Goal: Information Seeking & Learning: Learn about a topic

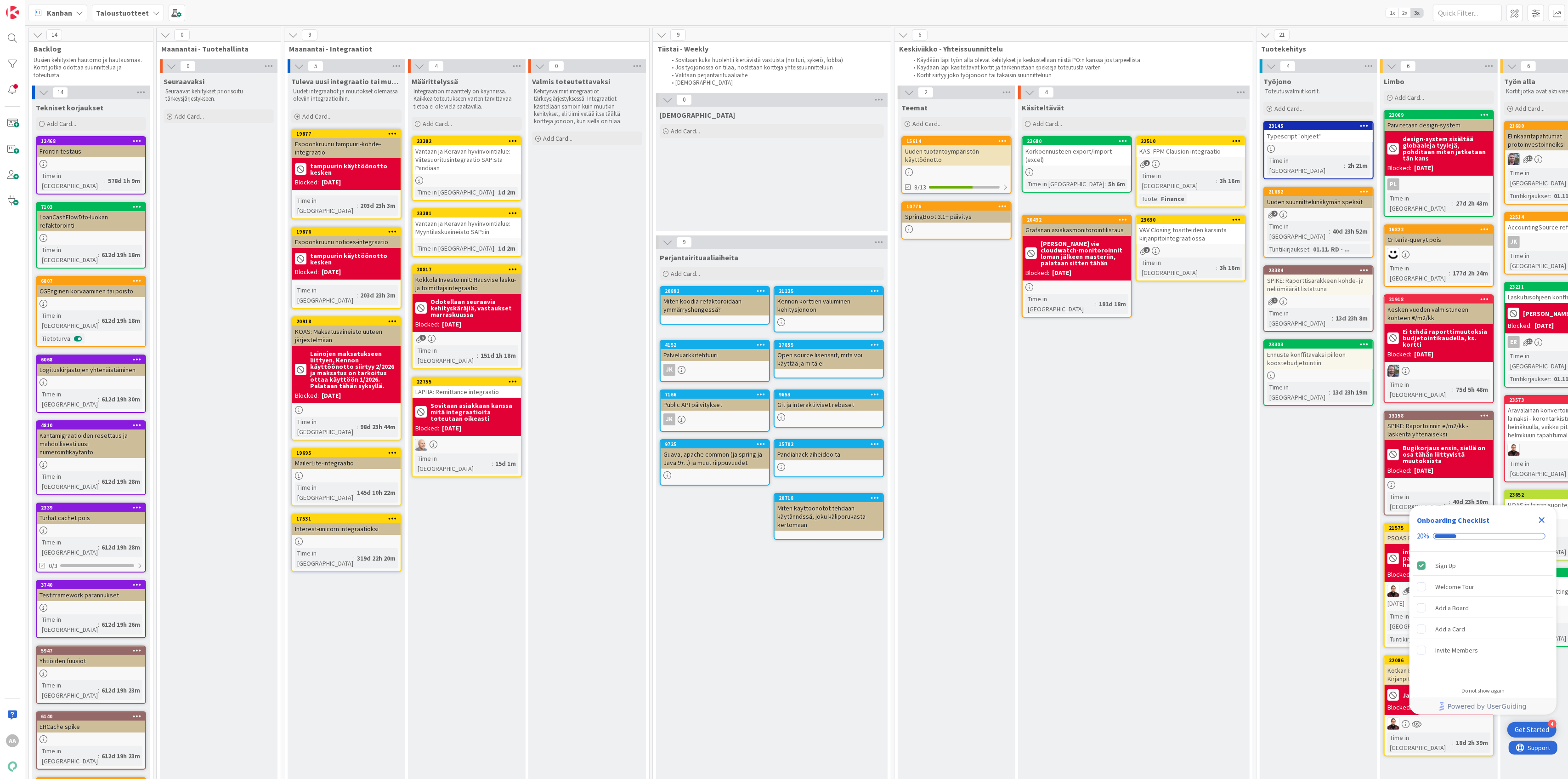
click at [153, 11] on icon at bounding box center [156, 13] width 7 height 7
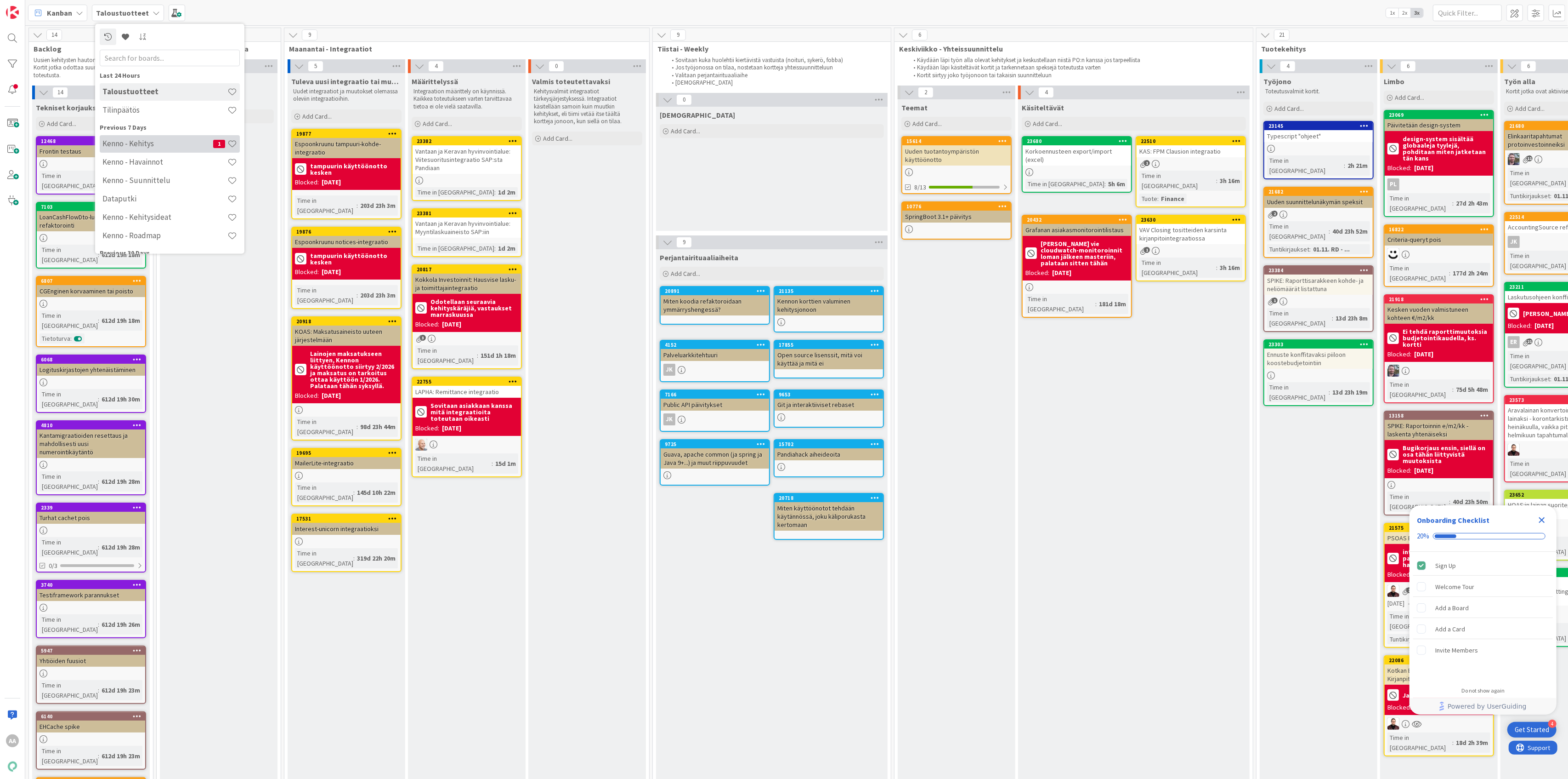
click at [161, 146] on h4 "Kenno - Kehitys" at bounding box center [158, 143] width 111 height 9
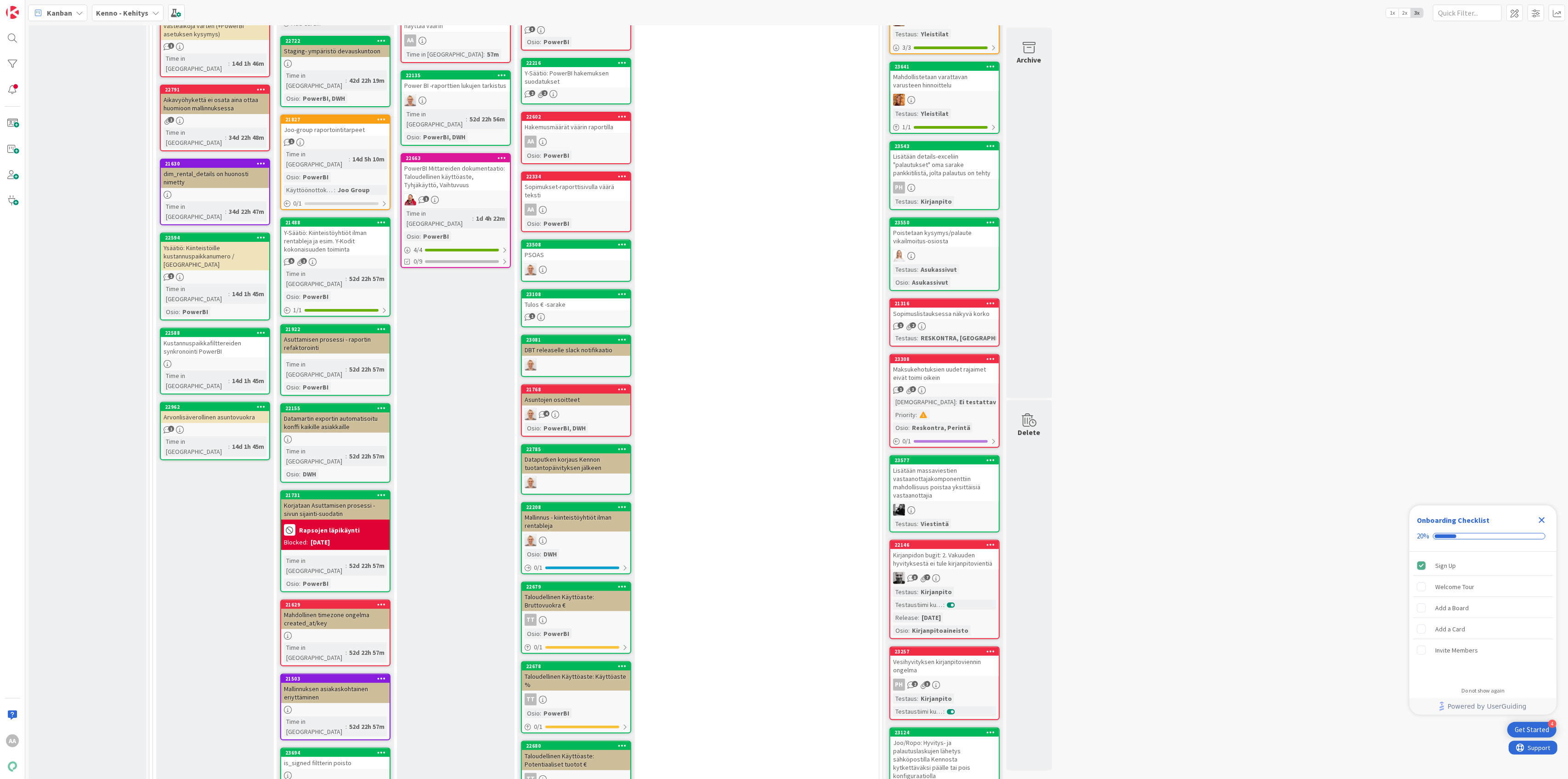
scroll to position [407, 0]
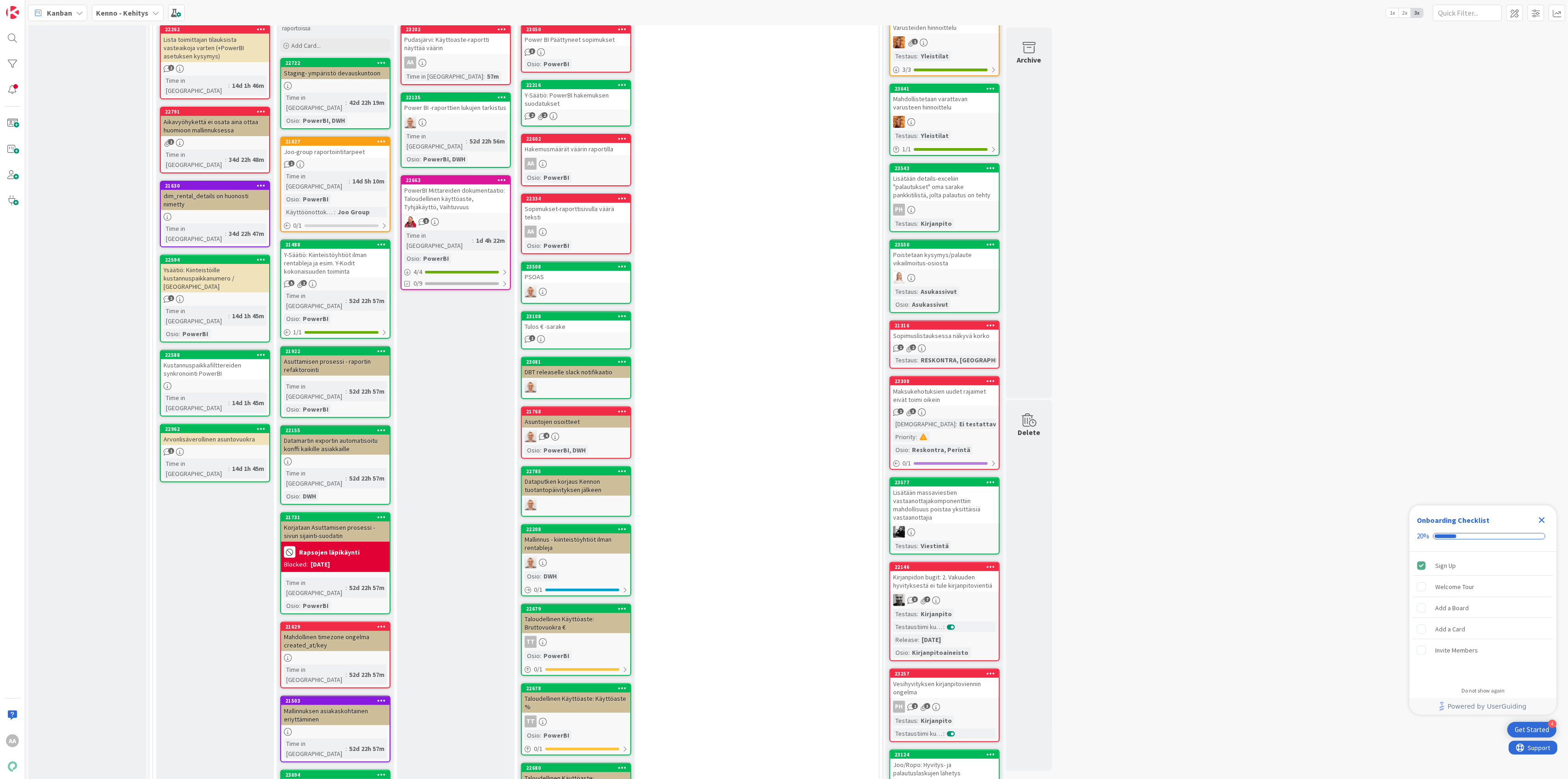
click at [355, 146] on div "Joo-group raportointitarpeet" at bounding box center [335, 152] width 108 height 12
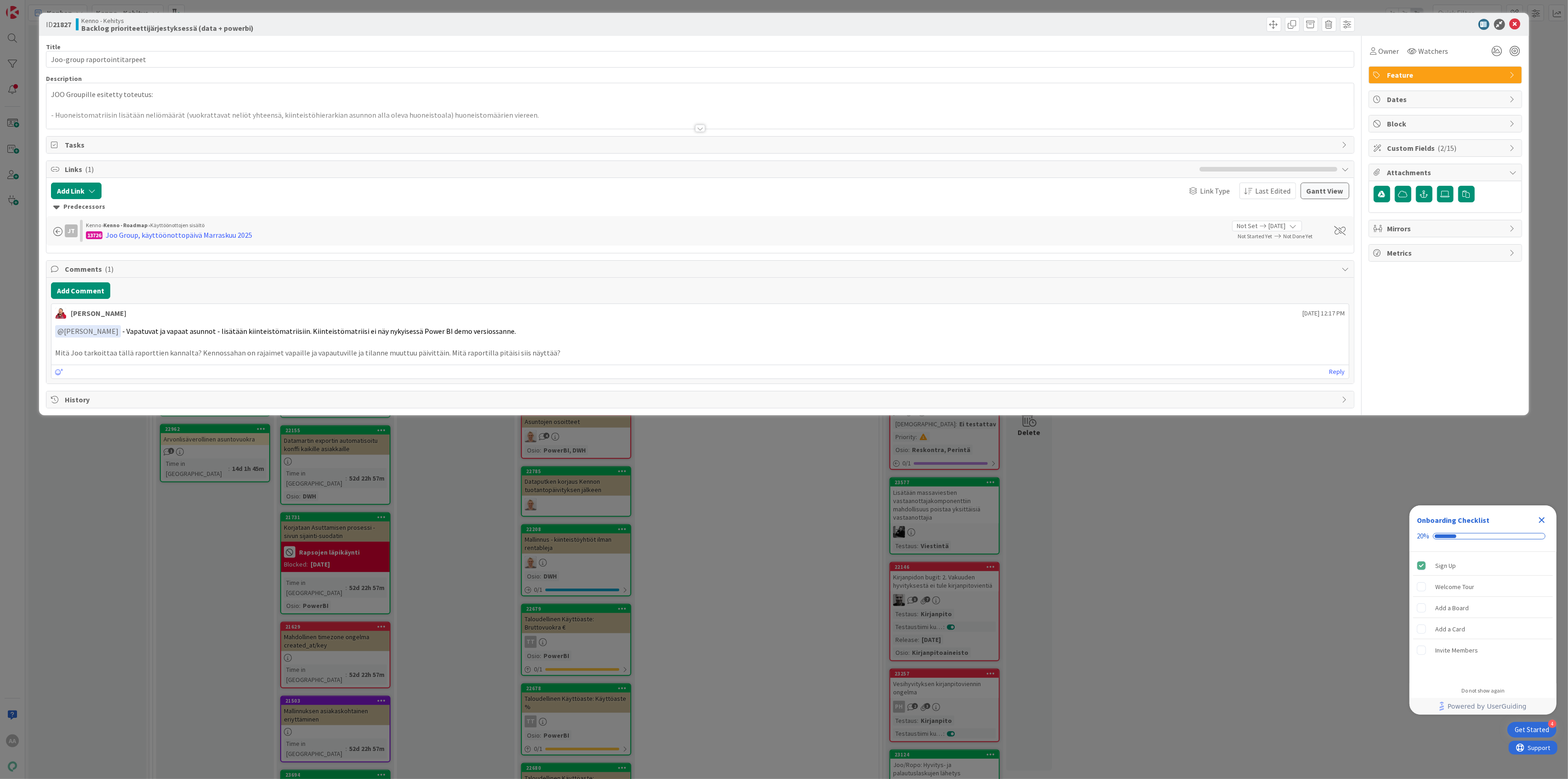
click at [702, 129] on div at bounding box center [700, 129] width 10 height 7
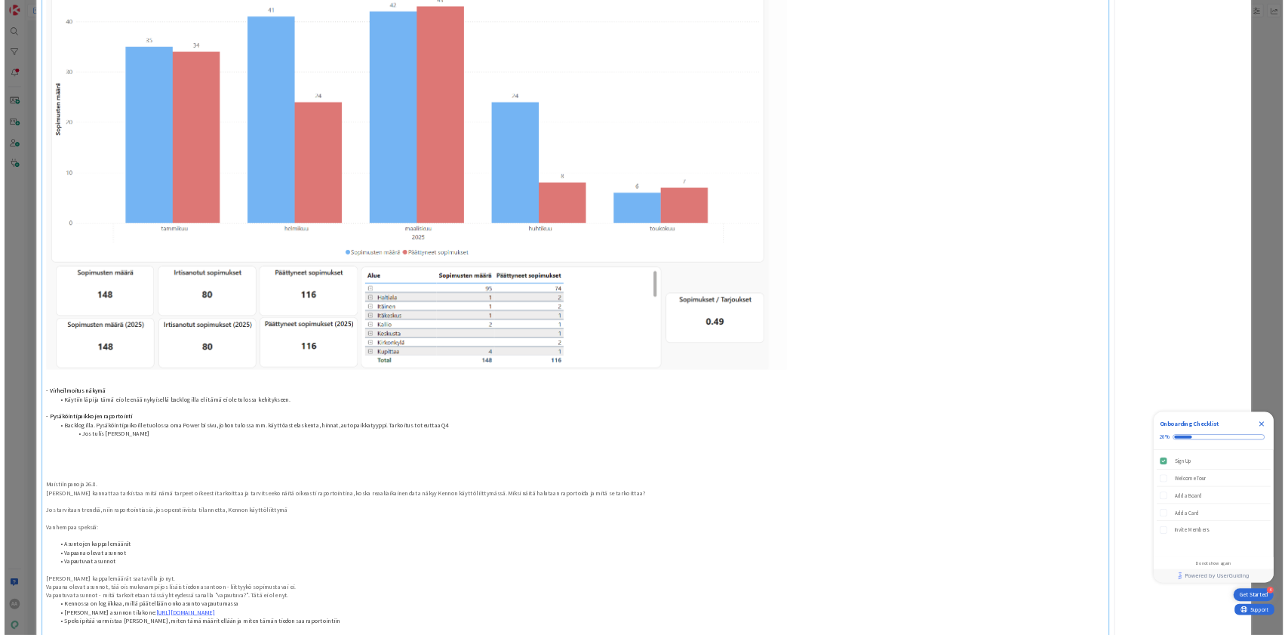
scroll to position [995, 0]
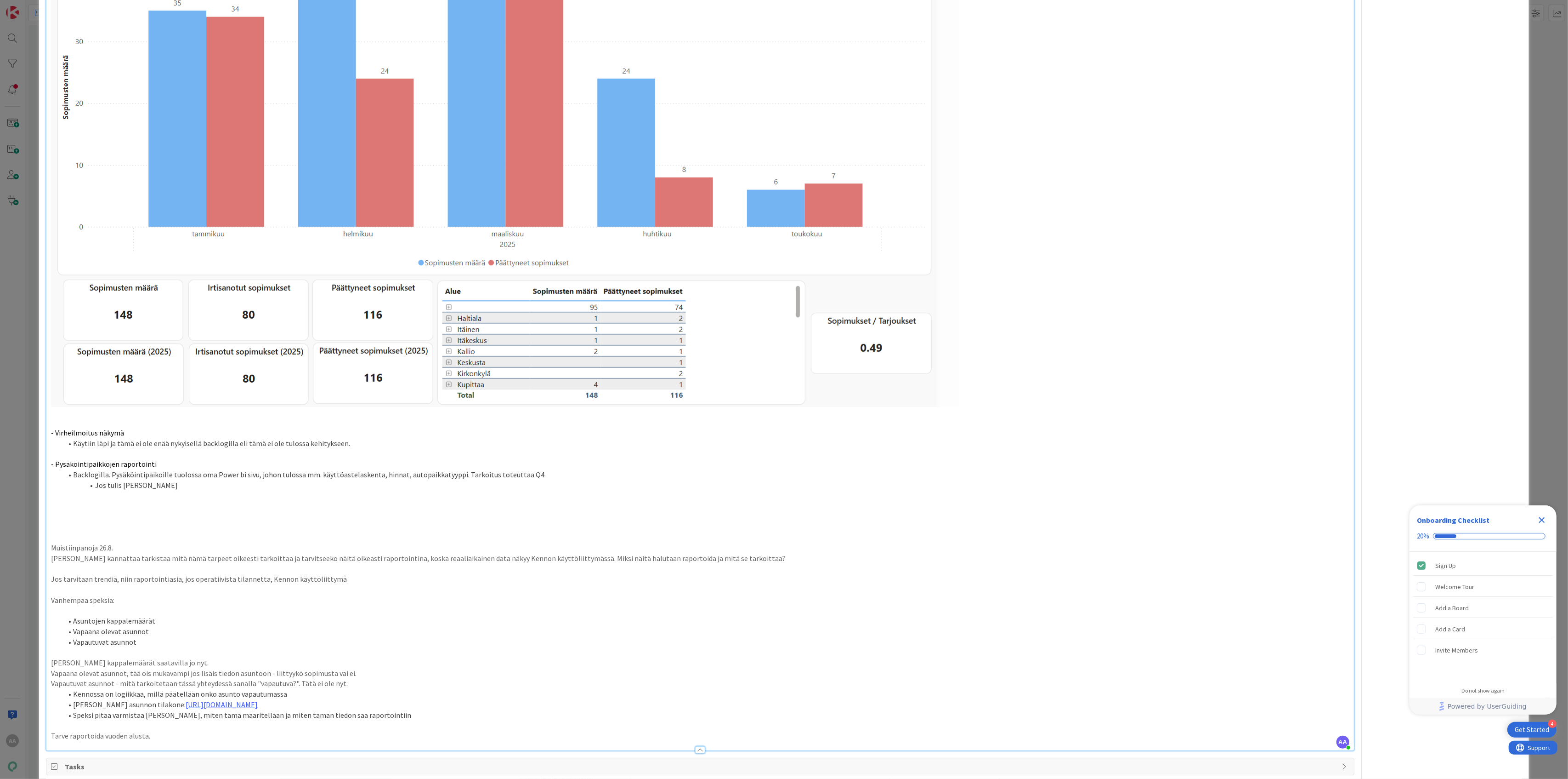
click at [427, 488] on li "Jos tulis [PERSON_NAME]" at bounding box center [705, 485] width 1287 height 10
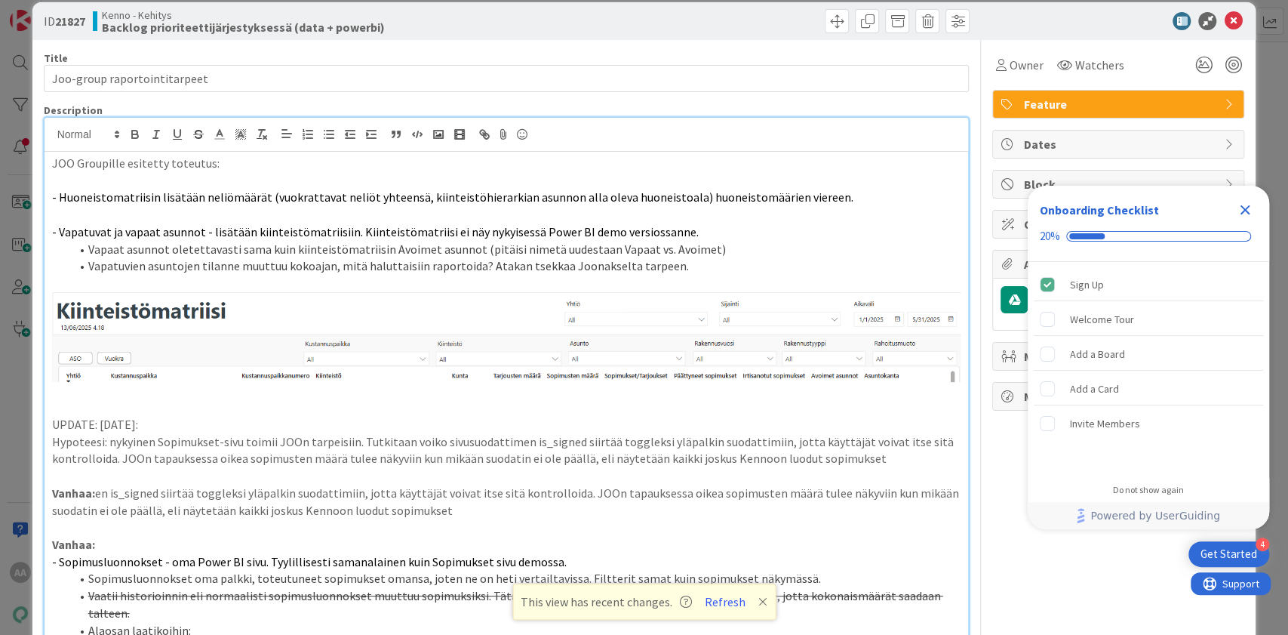
scroll to position [37, 0]
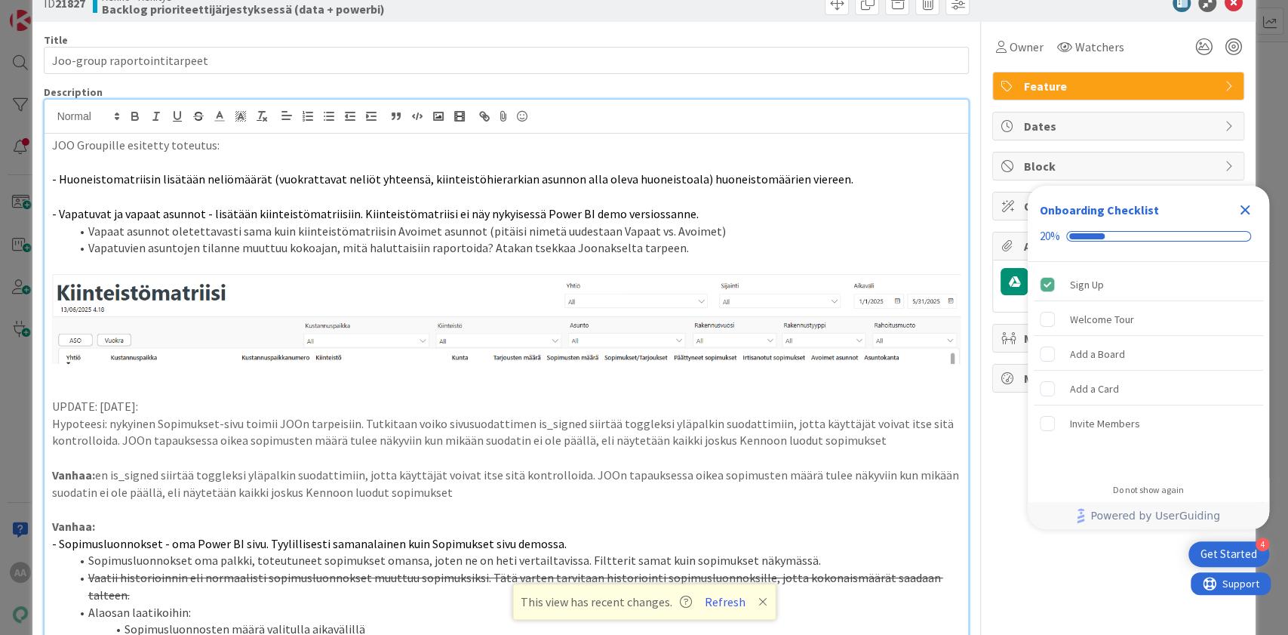
click at [1245, 211] on icon "Close Checklist" at bounding box center [1246, 210] width 10 height 10
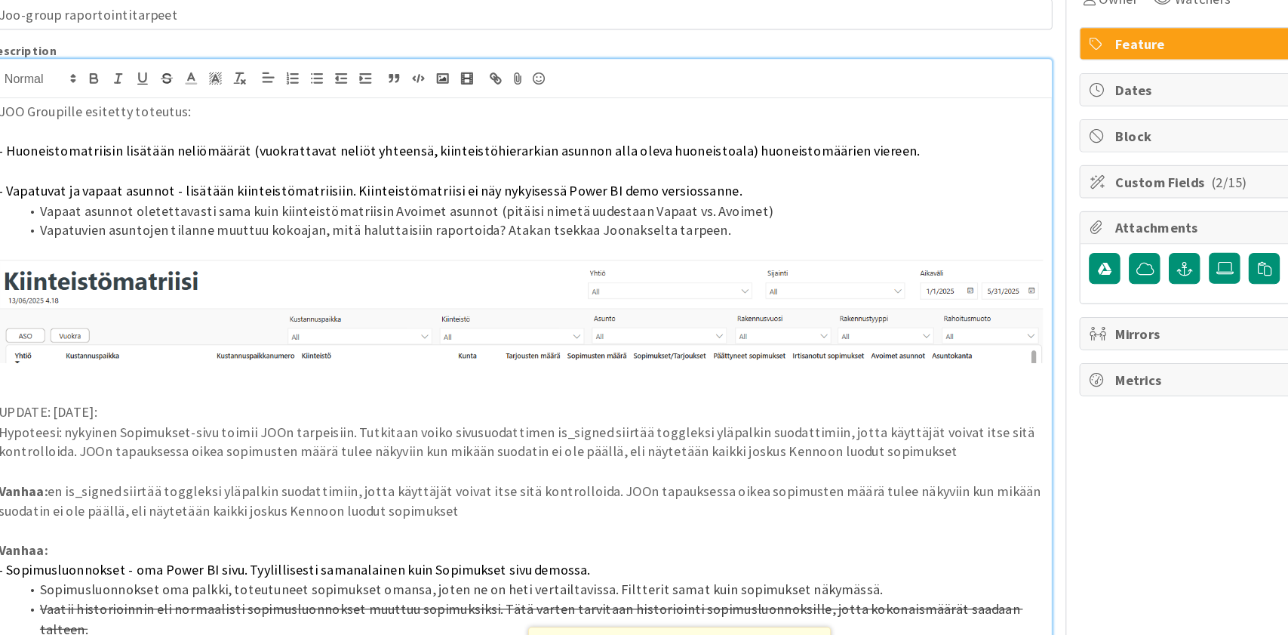
scroll to position [51, 0]
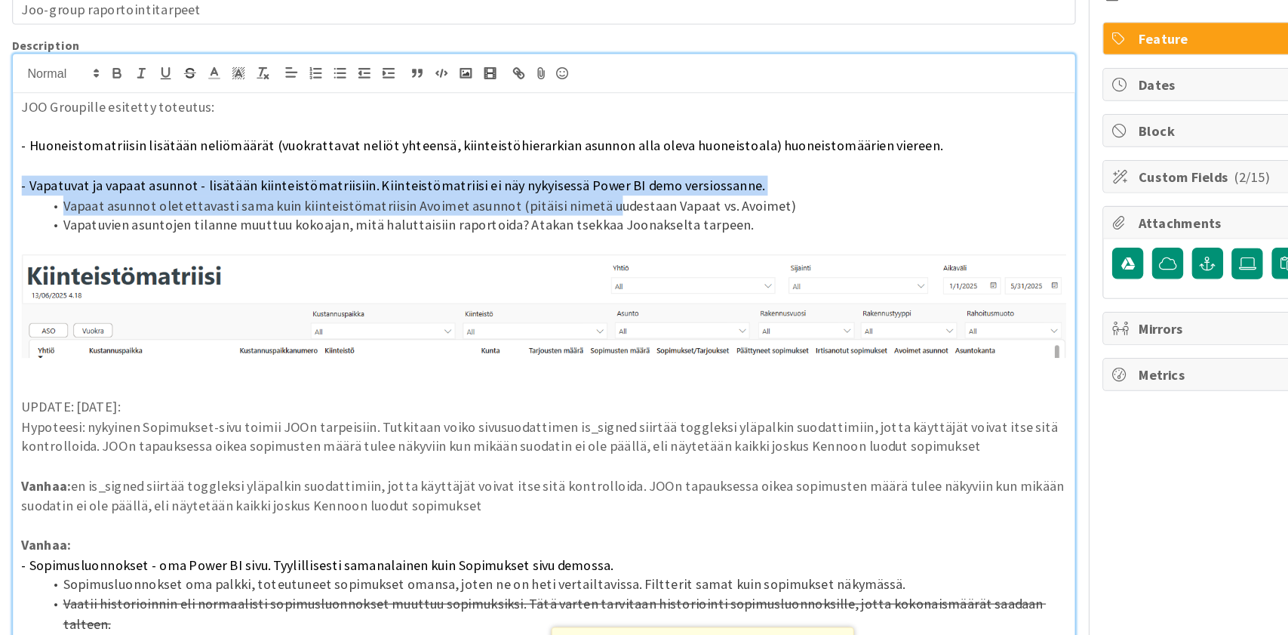
drag, startPoint x: 51, startPoint y: 193, endPoint x: 547, endPoint y: 214, distance: 496.3
click at [191, 219] on li "Vapaat asunnot oletettavasti sama kuin kiinteistömatriisin Avoimet asunnot (pit…" at bounding box center [515, 216] width 891 height 17
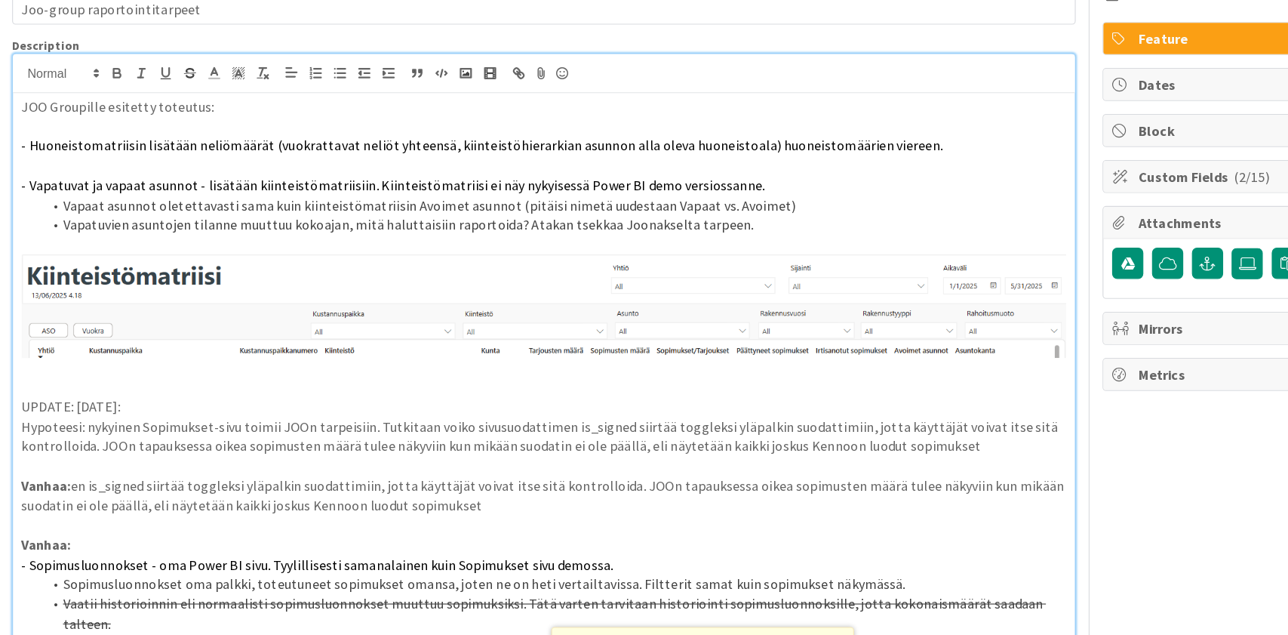
drag, startPoint x: 798, startPoint y: 340, endPoint x: 809, endPoint y: 341, distance: 11.3
click at [809, 341] on img at bounding box center [506, 305] width 909 height 90
click at [842, 194] on p "- Vapatuvat ja vapaat asunnot - lisätään kiinteistömatriisiin. Kiinteistömatrii…" at bounding box center [506, 199] width 909 height 17
click at [158, 165] on span "- Huoneistomatriisin lisätään neliömäärät (vuokrattavat neliöt yhteensä, kiinte…" at bounding box center [453, 164] width 802 height 15
drag, startPoint x: 159, startPoint y: 163, endPoint x: 214, endPoint y: 158, distance: 55.3
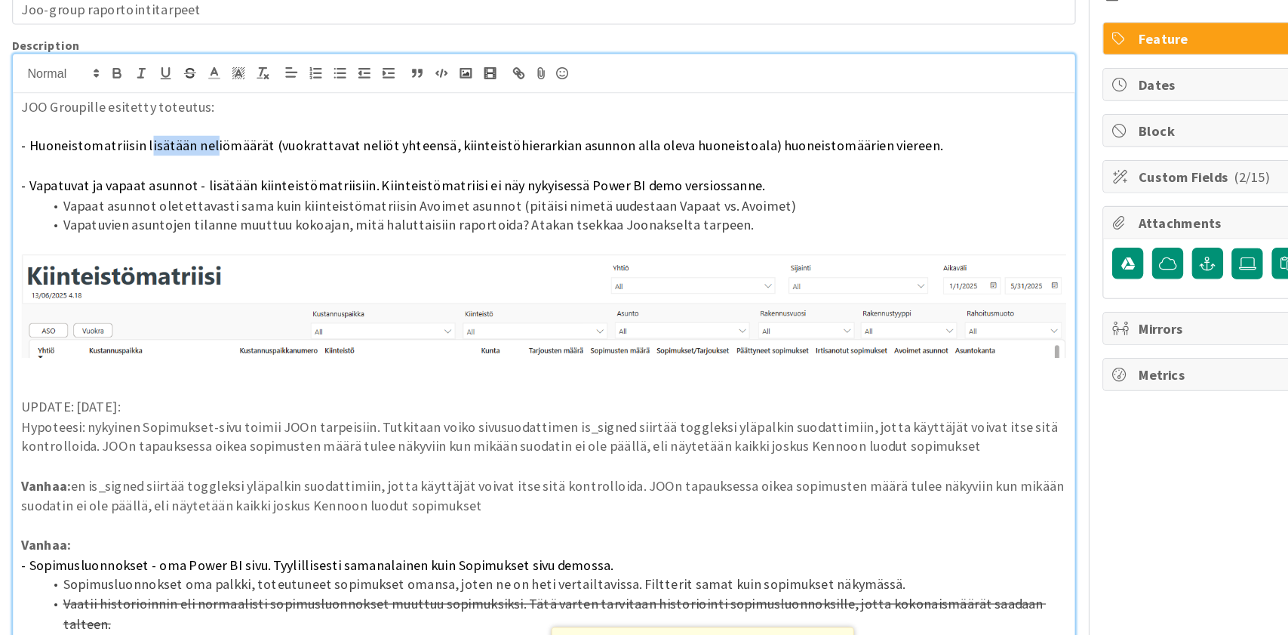
click at [214, 158] on span "- Huoneistomatriisin lisätään neliömäärät (vuokrattavat neliöt yhteensä, kiinte…" at bounding box center [453, 164] width 802 height 15
click at [602, 136] on p "JOO Groupille esitetty toteutus:" at bounding box center [506, 130] width 909 height 17
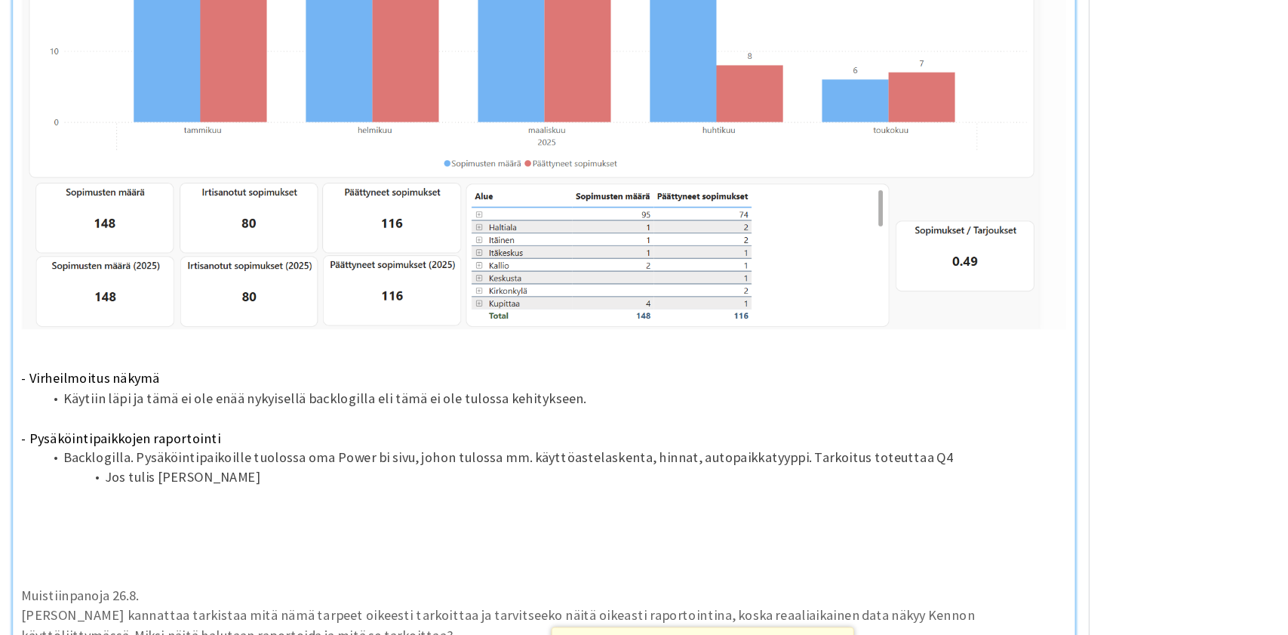
scroll to position [1010, 0]
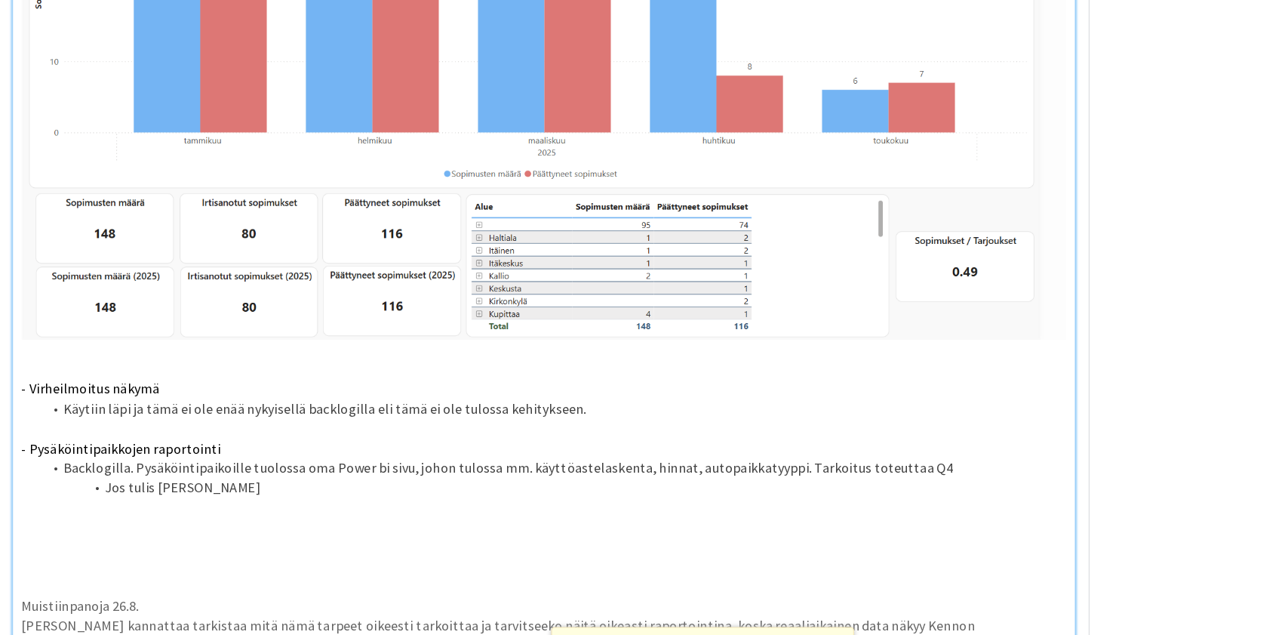
click at [346, 457] on li "Jos tulis [PERSON_NAME]" at bounding box center [515, 462] width 891 height 17
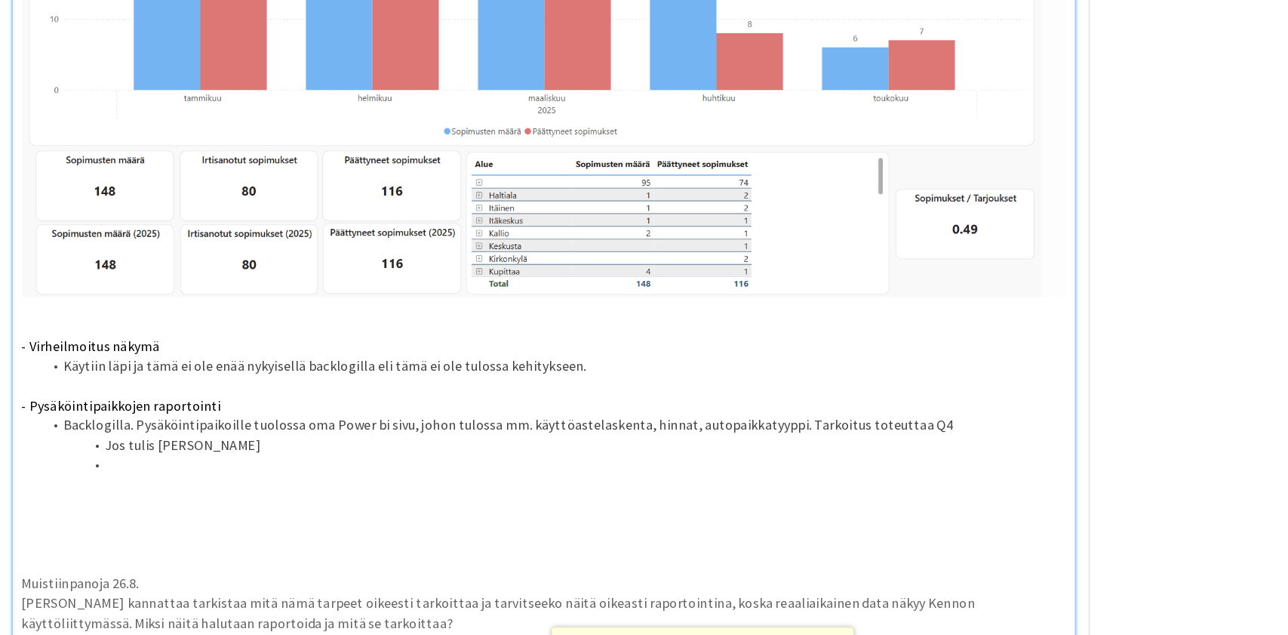
scroll to position [1051, 0]
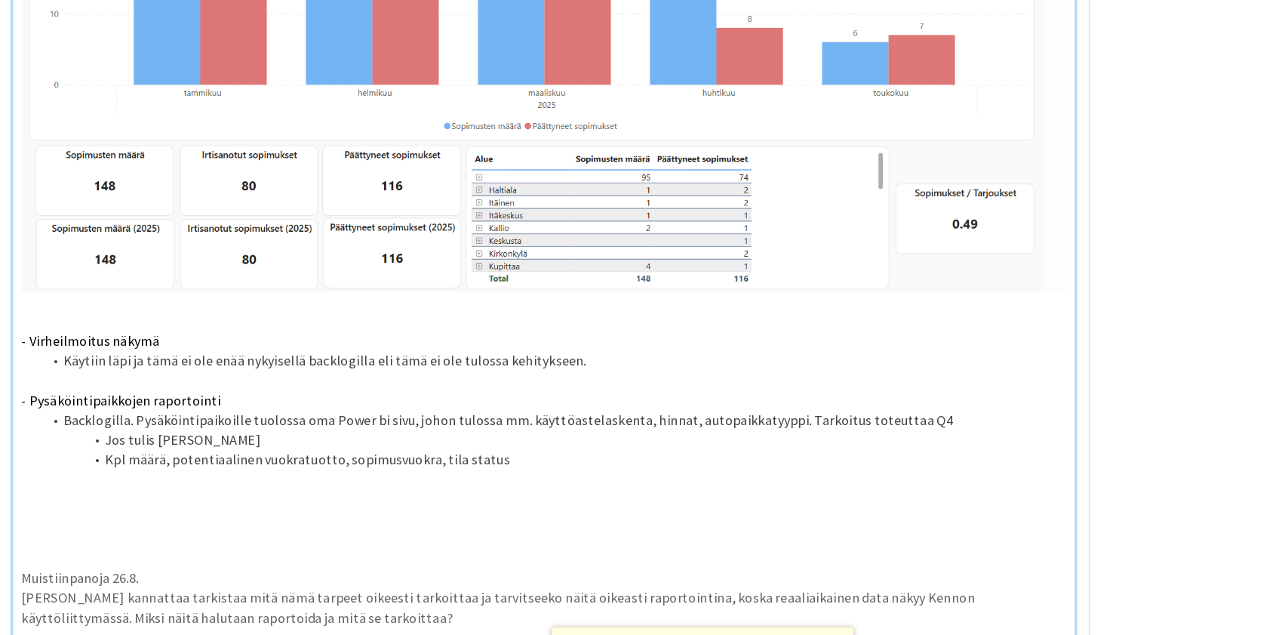
click at [475, 429] on li "Kpl määrä, potentiaalinen vuokratuotto, sopimusvuokra, tila status" at bounding box center [515, 437] width 891 height 17
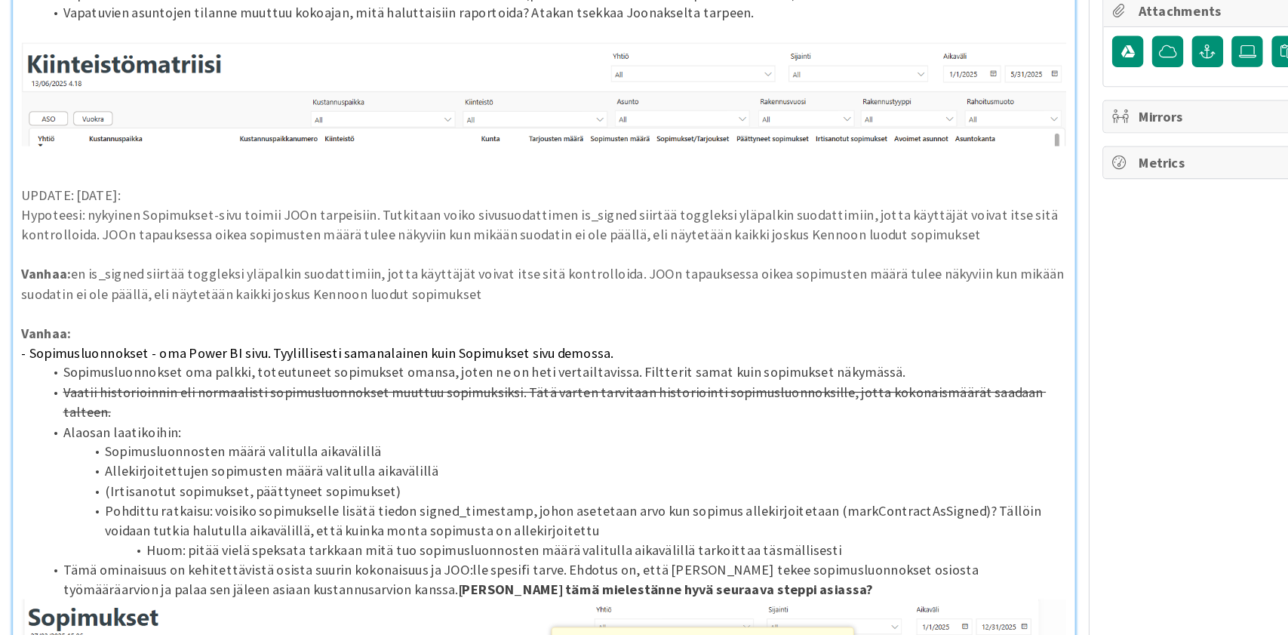
scroll to position [0, 0]
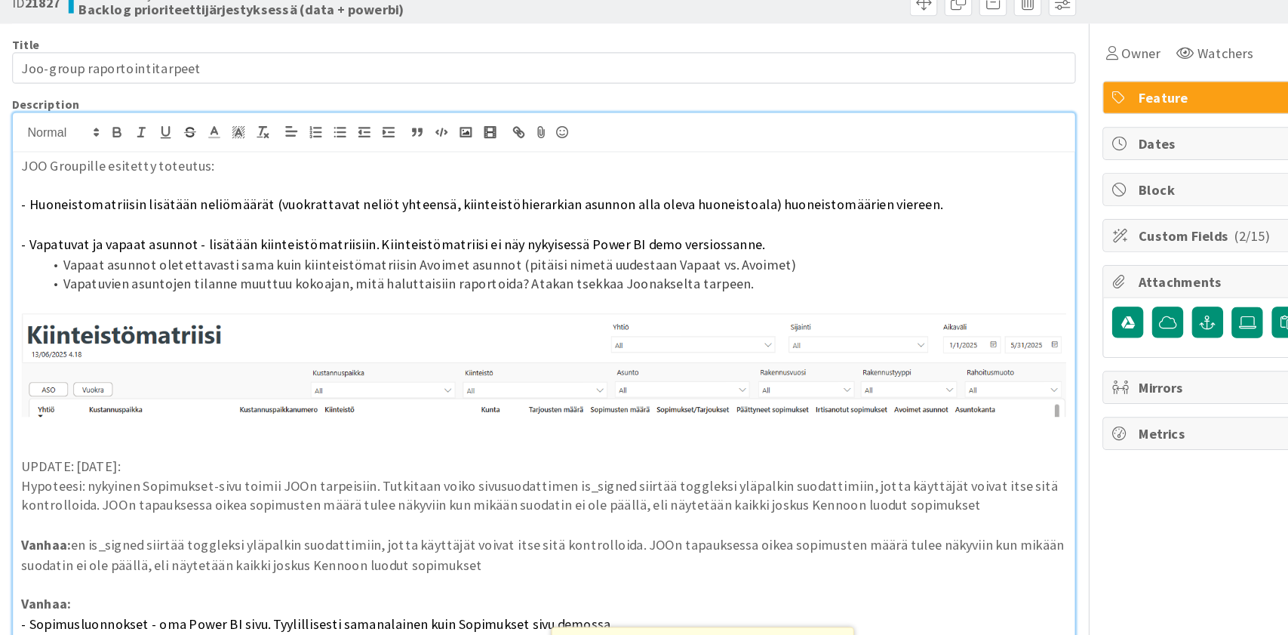
click at [672, 283] on li "Vapatuvien asuntojen tilanne muuttuu kokoajan, mitä haluttaisiin raportoida? At…" at bounding box center [515, 284] width 891 height 17
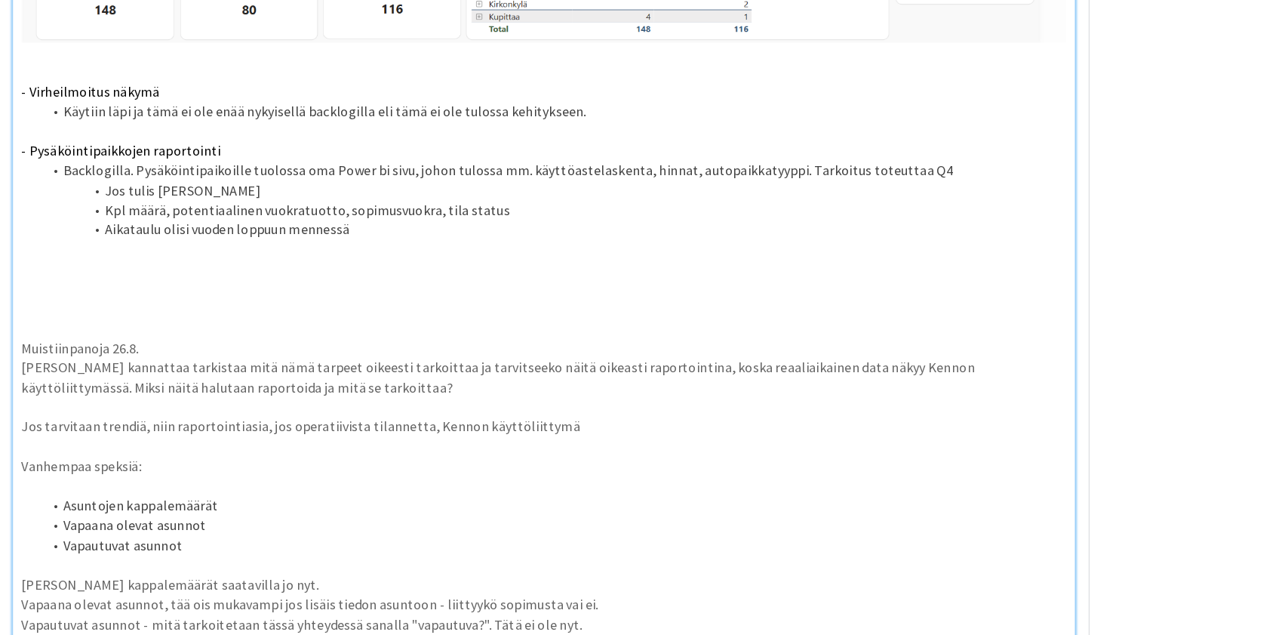
scroll to position [1256, 0]
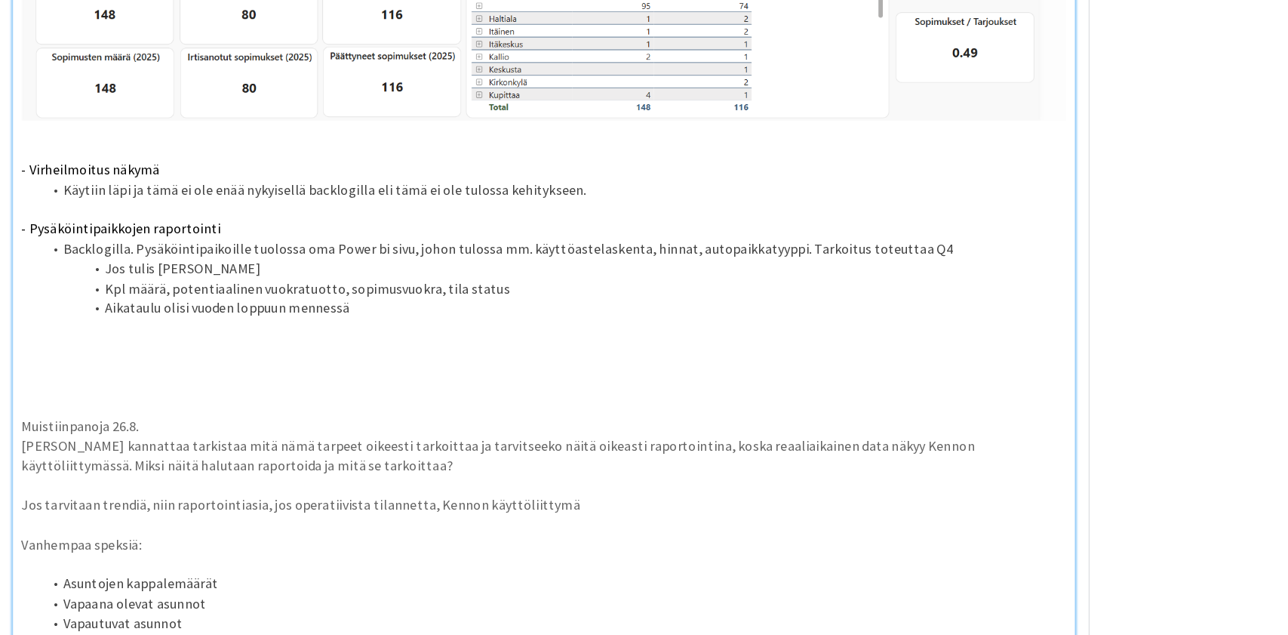
click at [492, 242] on li "Kpl määrä, potentiaalinen vuokratuotto, sopimusvuokra, tila status" at bounding box center [515, 250] width 891 height 17
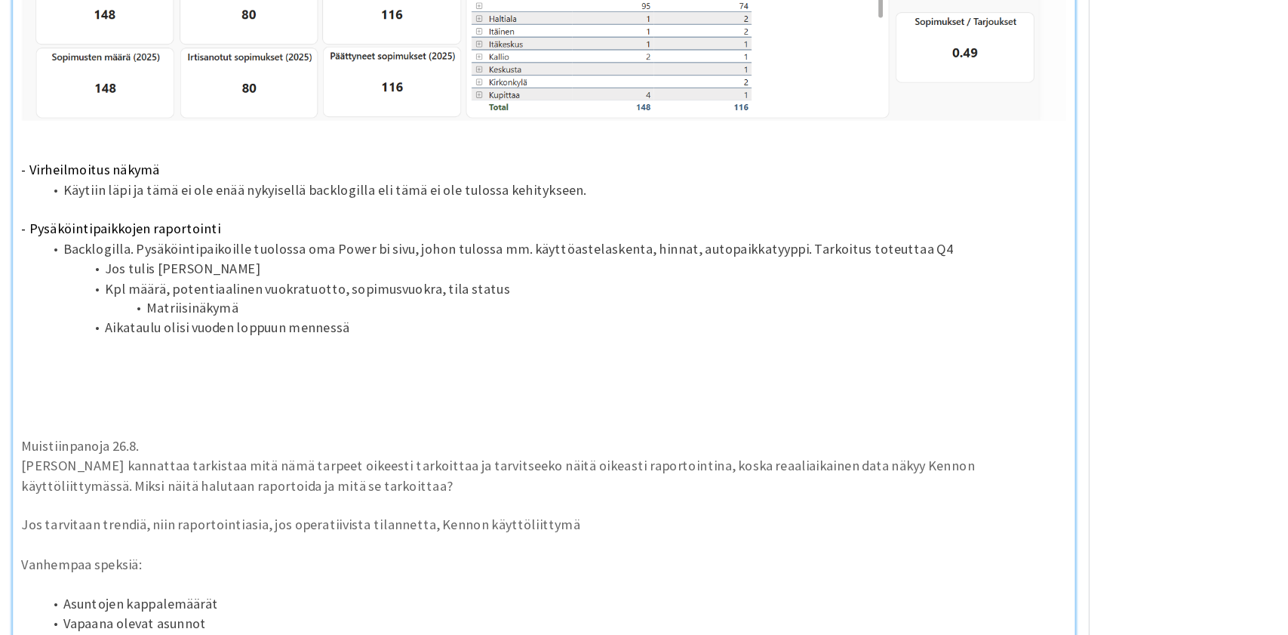
click at [537, 276] on li "Aikataulu olisi vuoden loppuun mennessä" at bounding box center [515, 284] width 891 height 17
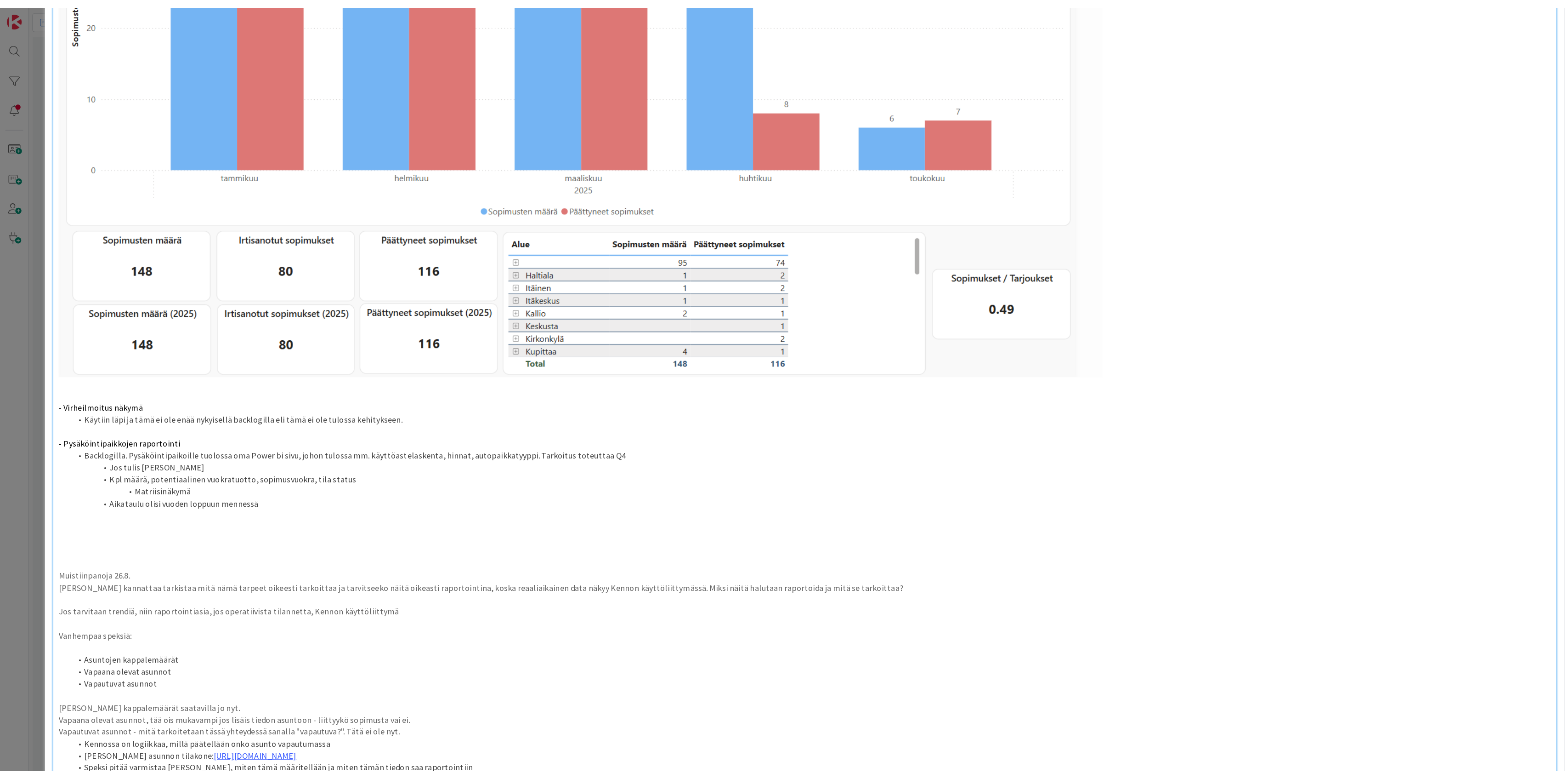
scroll to position [693, 0]
